Goal: Transaction & Acquisition: Purchase product/service

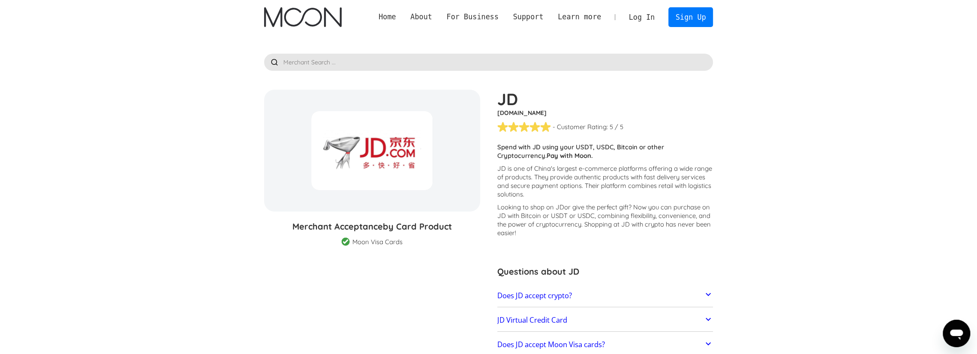
scroll to position [129, 0]
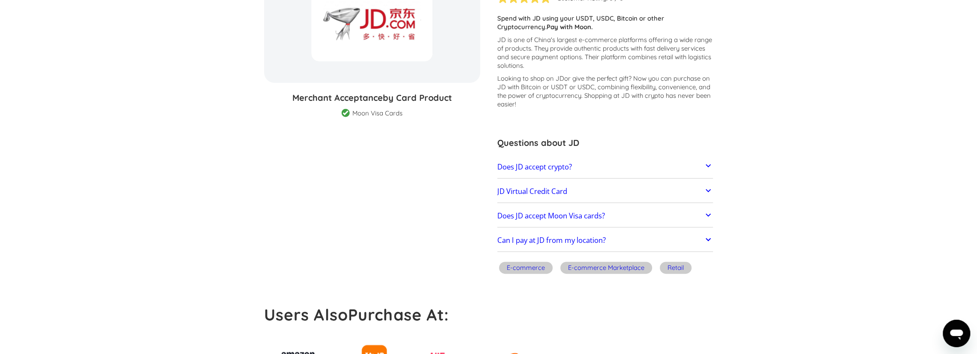
click at [570, 164] on h2 "Does JD accept crypto?" at bounding box center [534, 166] width 75 height 9
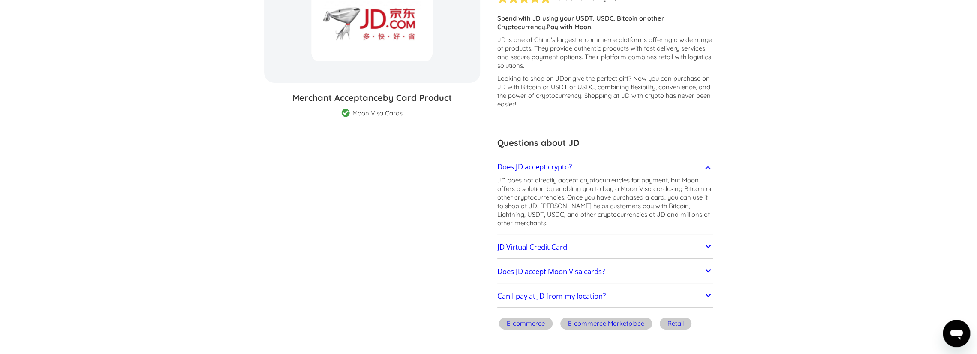
click at [584, 238] on link "JD Virtual Credit Card" at bounding box center [605, 247] width 216 height 18
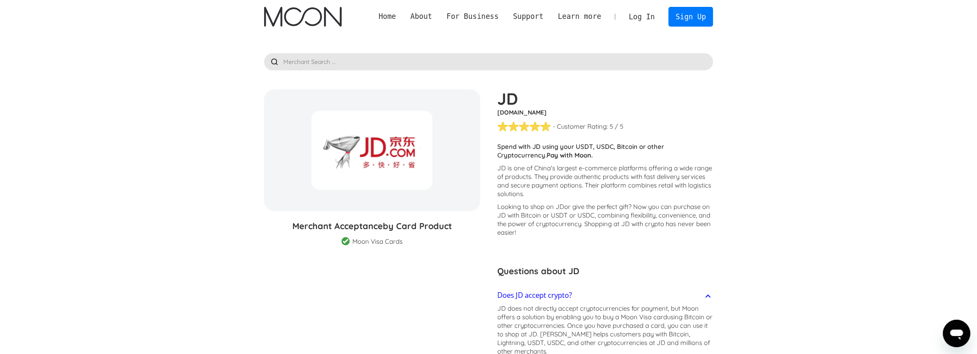
scroll to position [0, 0]
click at [651, 14] on link "Log In" at bounding box center [642, 17] width 40 height 19
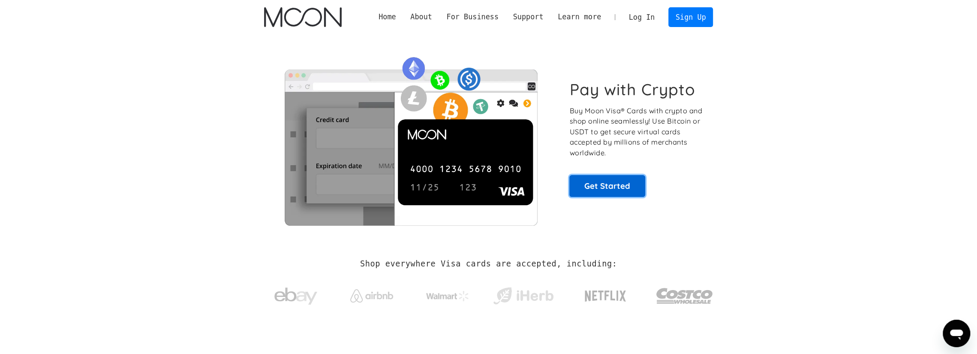
click at [631, 181] on link "Get Started" at bounding box center [607, 185] width 76 height 21
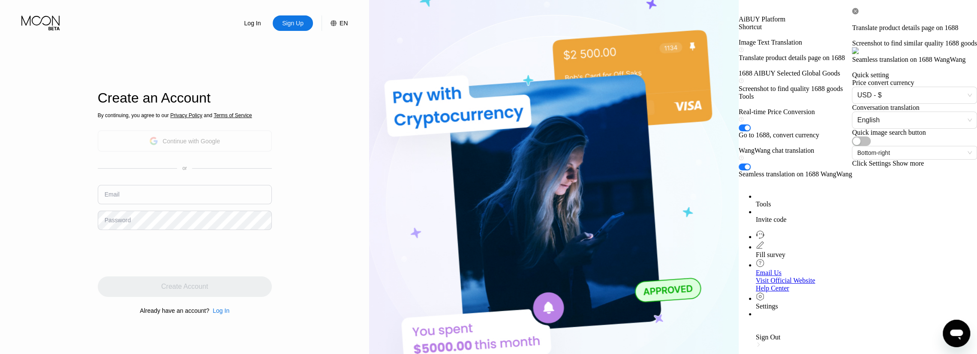
click at [220, 140] on div "Continue with Google" at bounding box center [190, 141] width 57 height 7
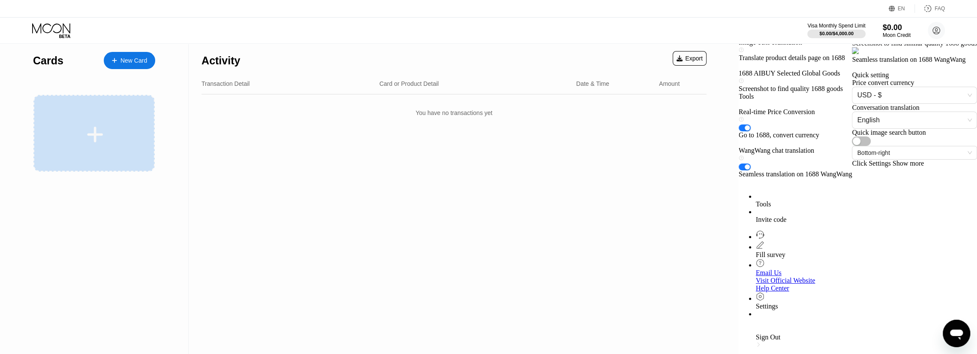
click at [96, 133] on icon at bounding box center [95, 134] width 16 height 16
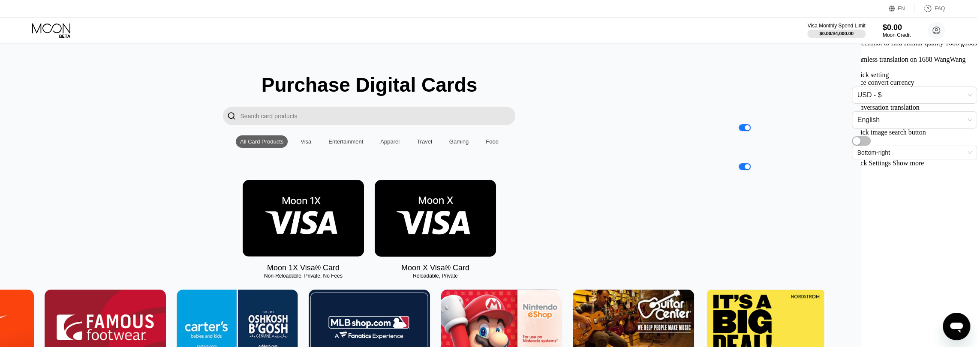
click at [315, 143] on div "Visa" at bounding box center [305, 141] width 19 height 12
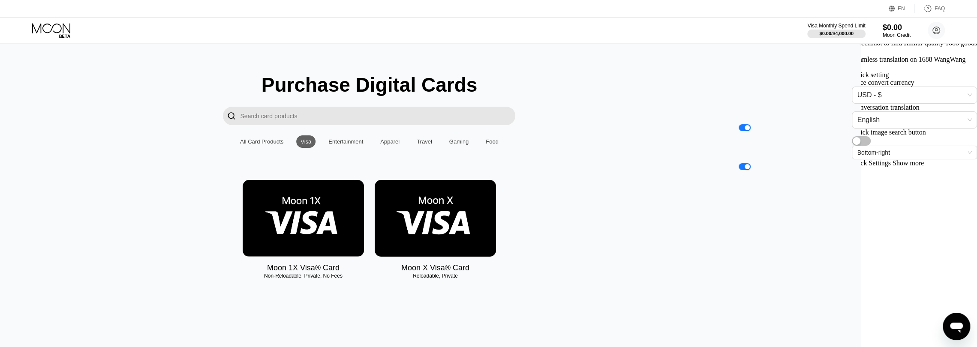
click at [363, 144] on div "Entertainment" at bounding box center [345, 141] width 35 height 6
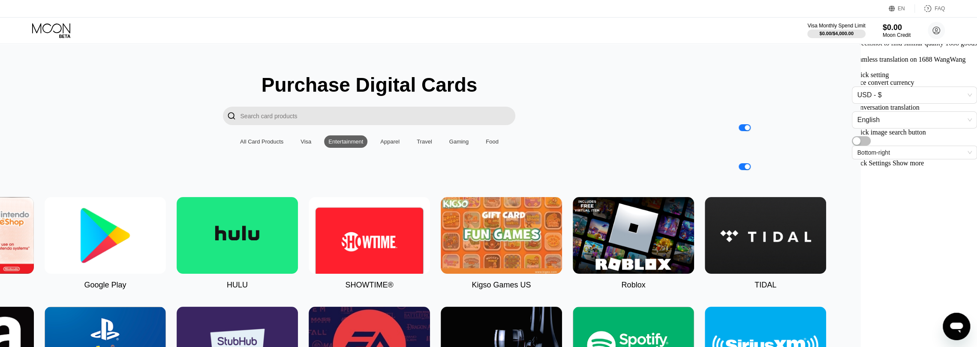
click at [404, 148] on div "Apparel" at bounding box center [390, 141] width 28 height 12
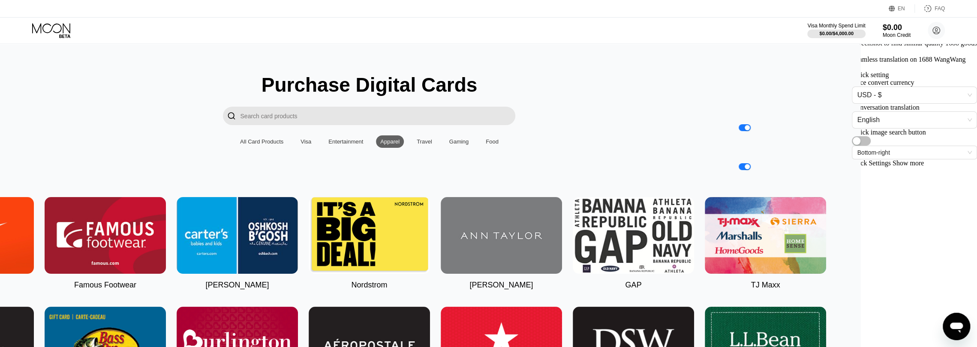
click at [436, 148] on div "Travel" at bounding box center [424, 141] width 24 height 12
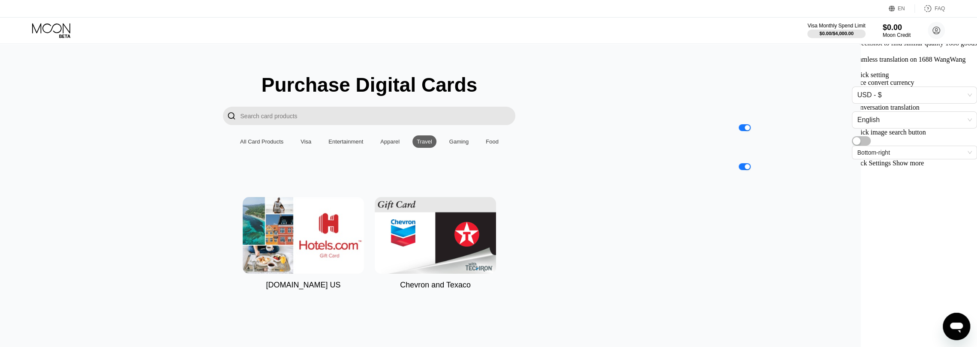
click at [473, 148] on div "Gaming" at bounding box center [459, 141] width 28 height 12
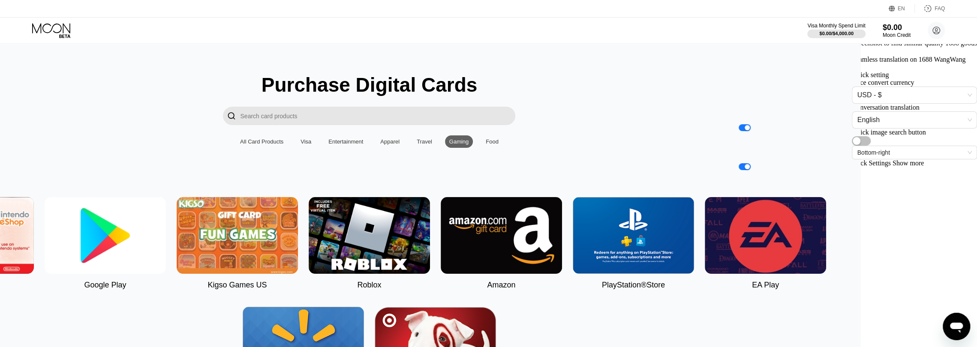
click at [503, 148] on div "Food" at bounding box center [491, 141] width 21 height 12
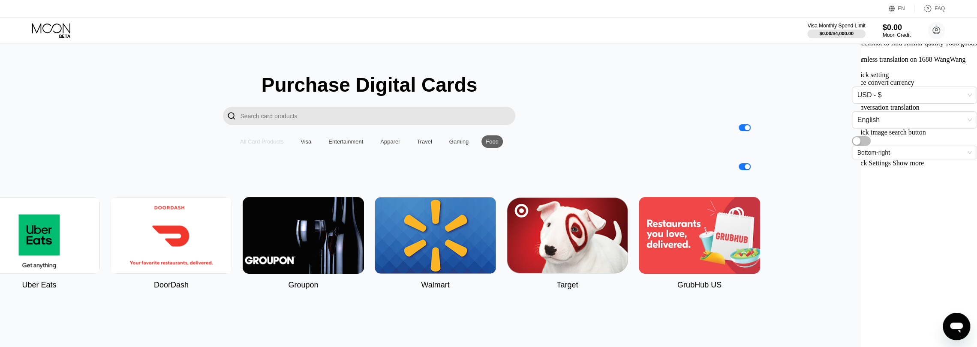
click at [288, 148] on div "All Card Products" at bounding box center [262, 141] width 52 height 12
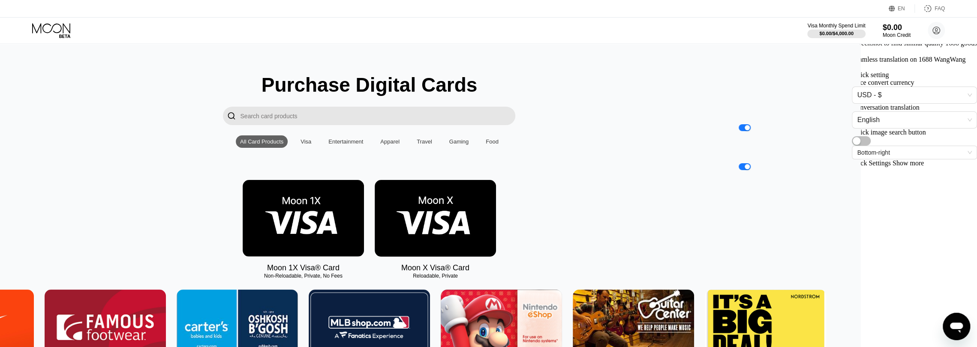
click at [436, 148] on div "All Card Products Visa Entertainment Apparel Travel Gaming Food" at bounding box center [369, 141] width 267 height 12
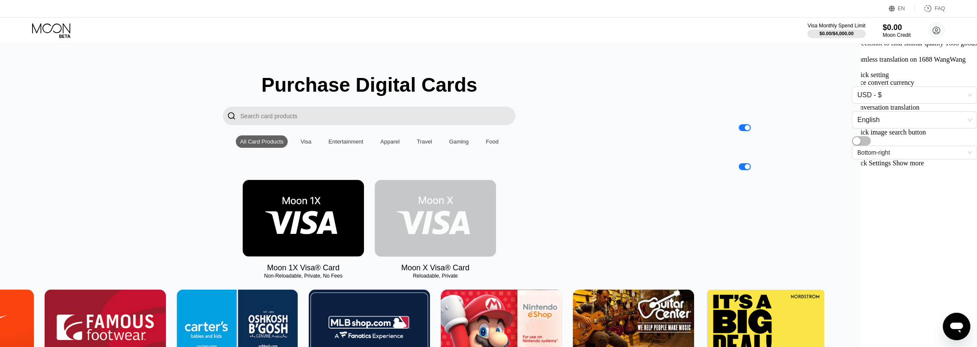
click at [496, 231] on img at bounding box center [435, 218] width 121 height 77
